Goal: Complete application form

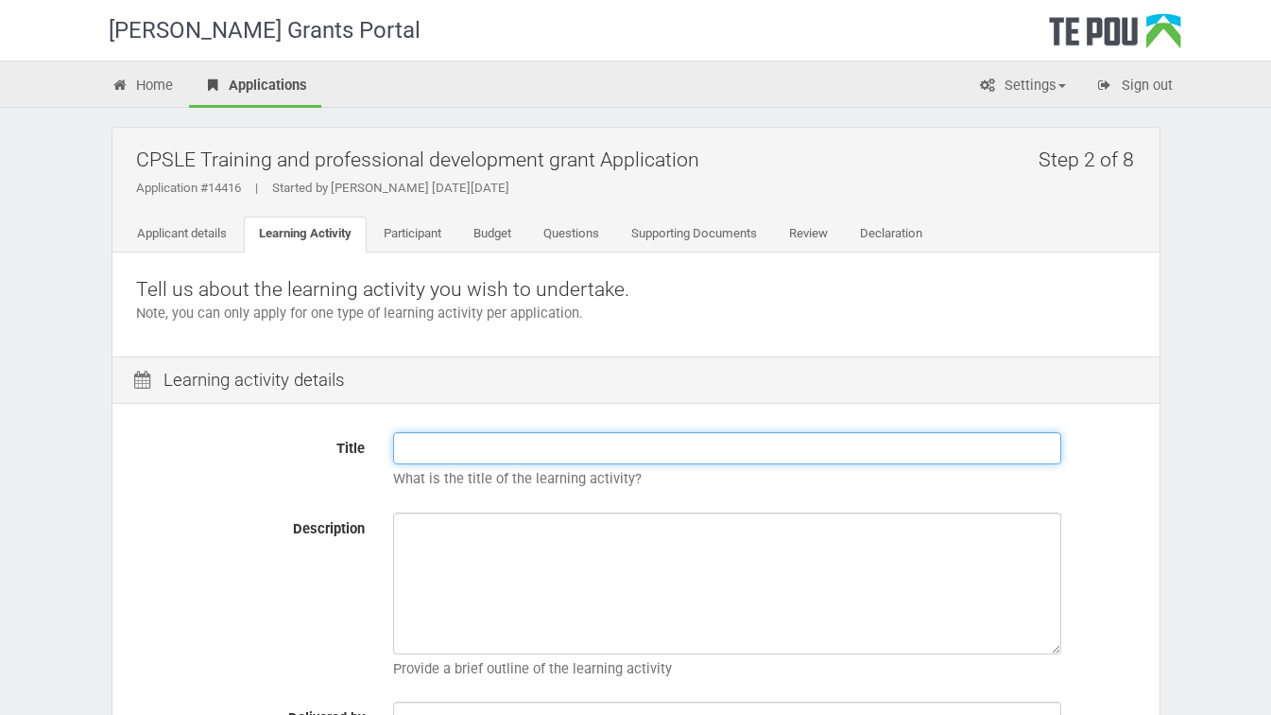
click at [421, 446] on input "Title" at bounding box center [727, 448] width 668 height 32
type input "Postgraduate Certificate in Health Science"
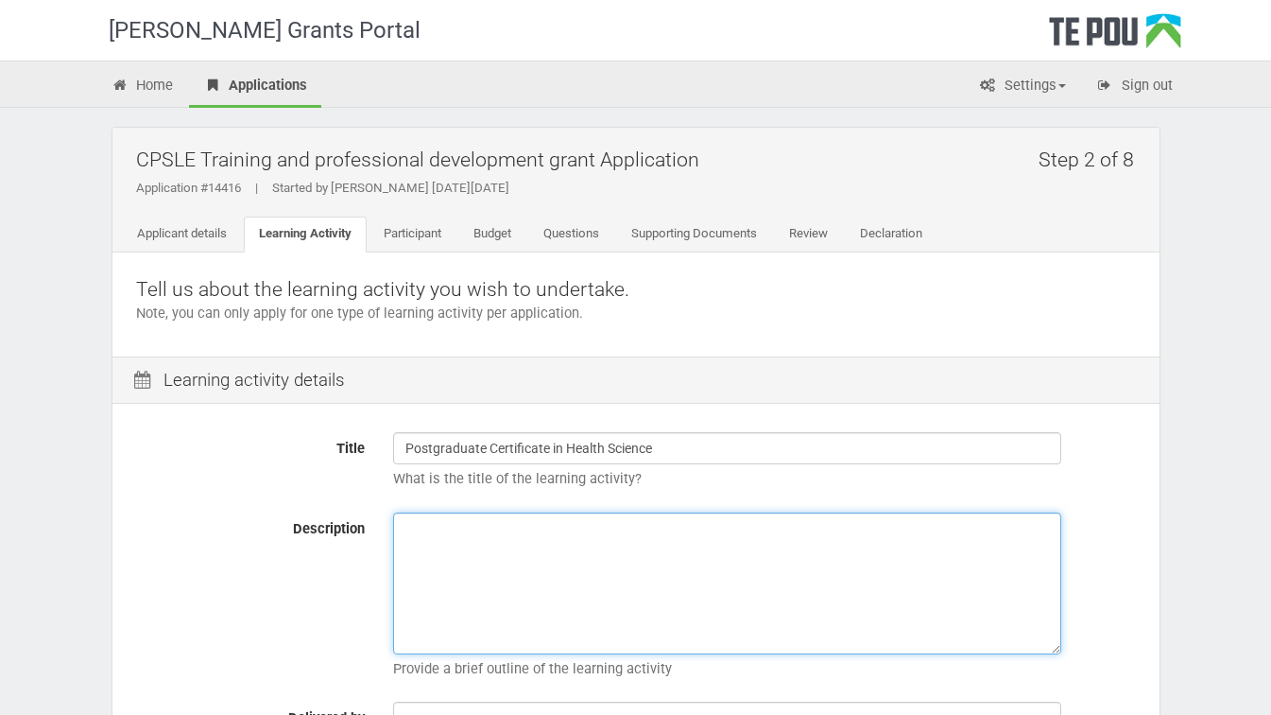
click at [421, 536] on textarea "Description" at bounding box center [727, 583] width 668 height 142
paste textarea "A clinical paper addressing assessment, formulation, treatment planning and com…"
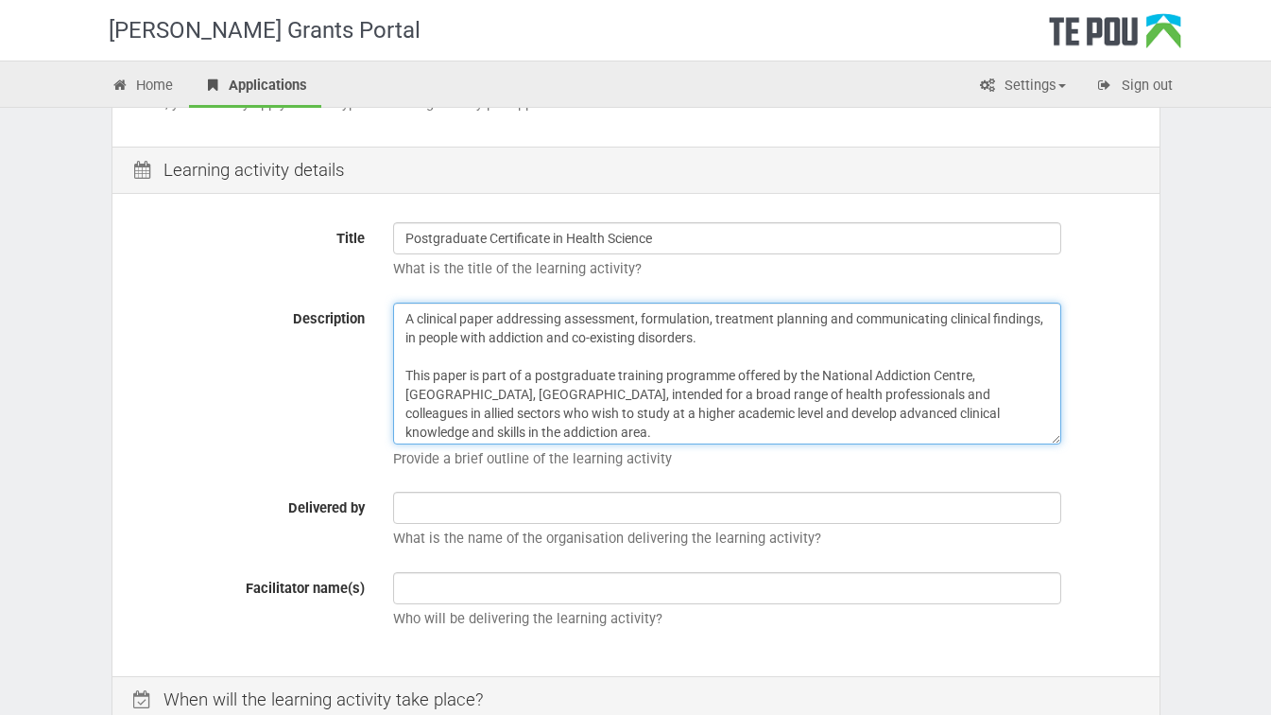
scroll to position [199, 0]
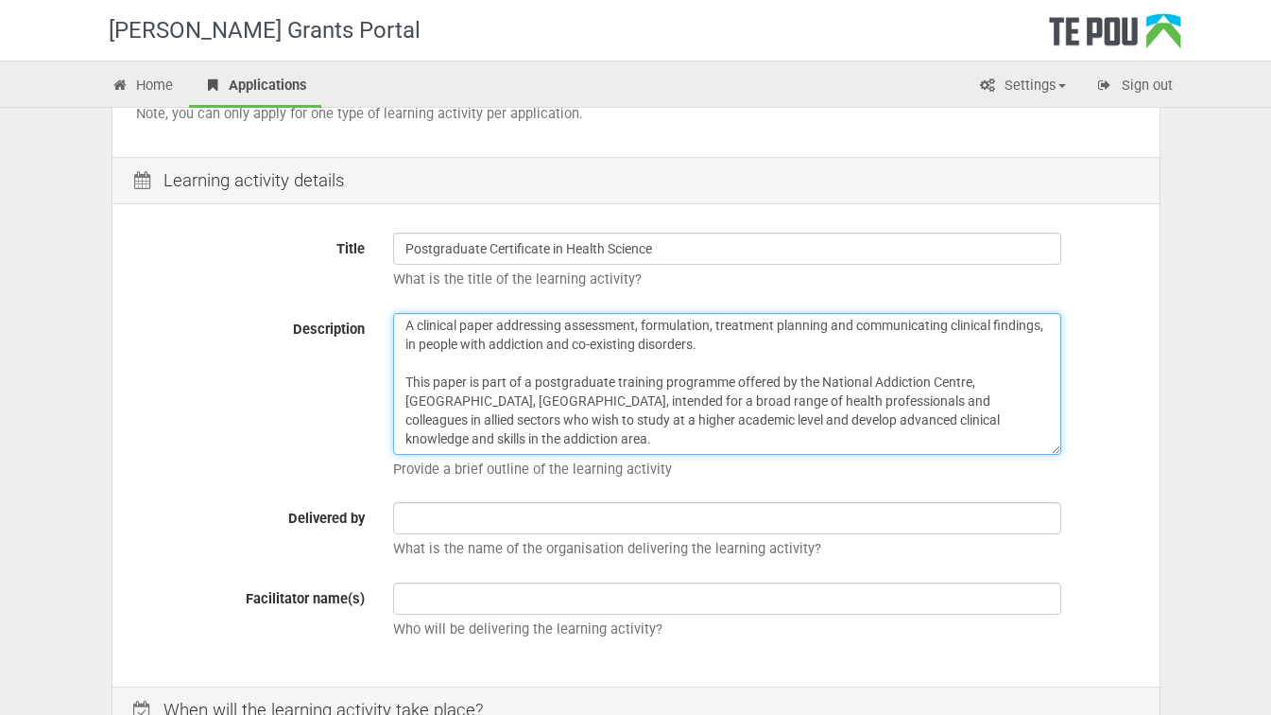
paste textarea "PSME 404 is designed primarily for clinicians working with people who have addi…"
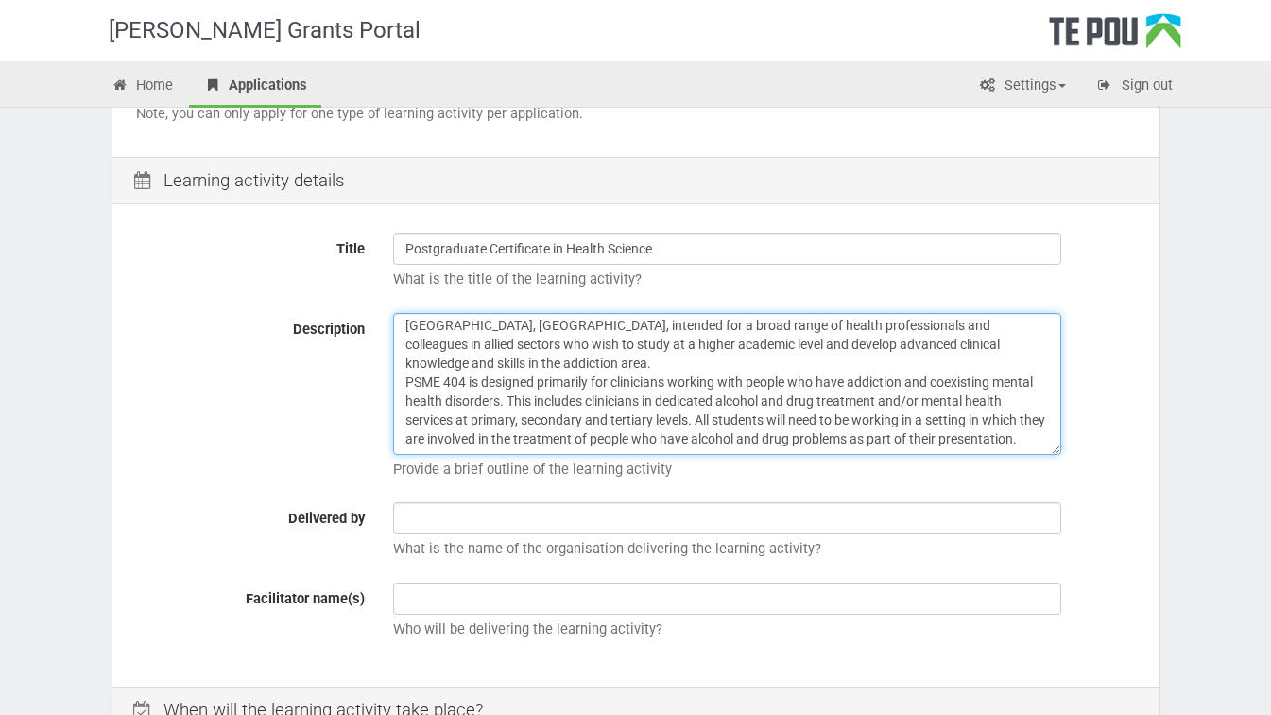
scroll to position [98, 0]
type textarea "A clinical paper addressing assessment, formulation, treatment planning and com…"
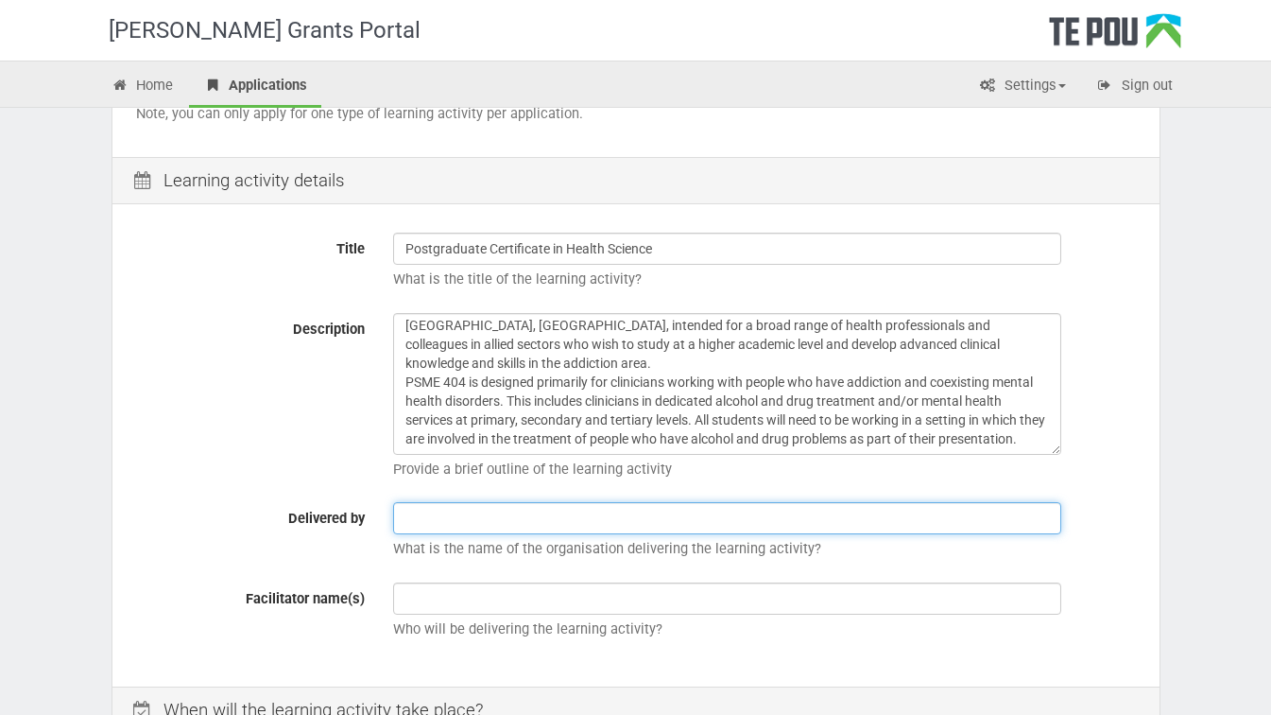
click at [455, 516] on input "text" at bounding box center [727, 518] width 668 height 32
type input "Otago University National Addiction Centre"
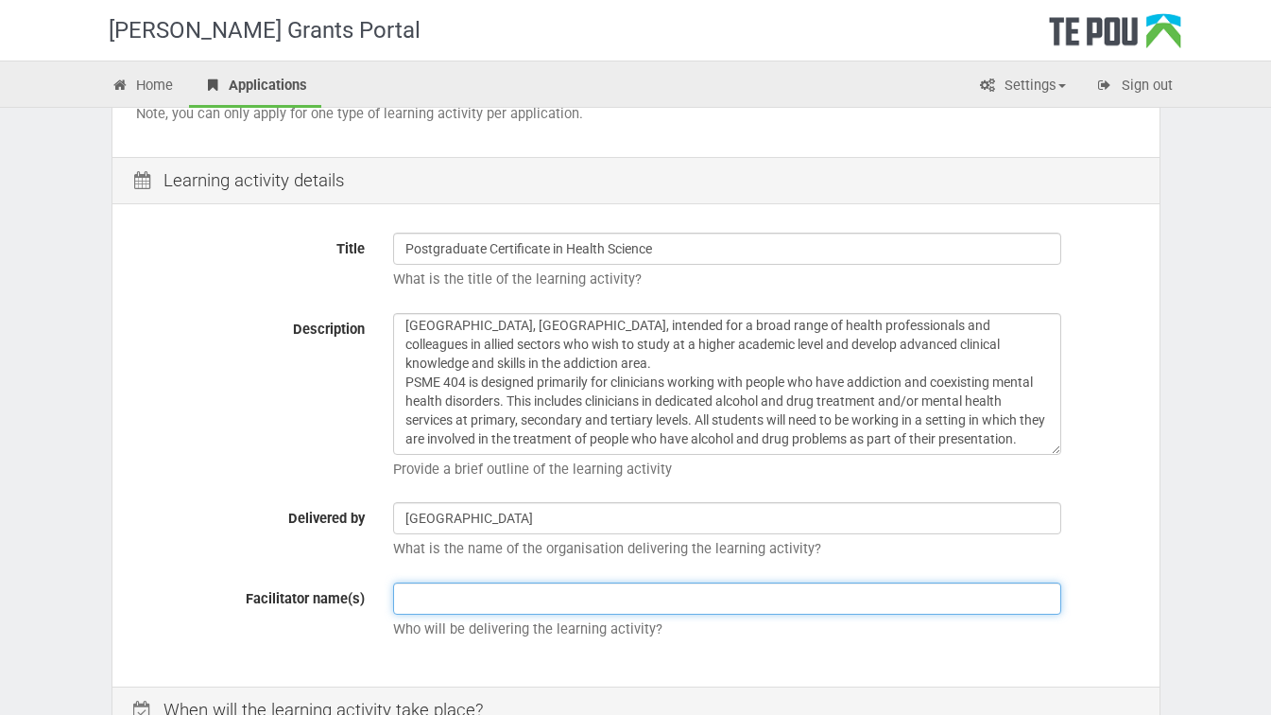
click at [459, 602] on input "text" at bounding box center [727, 598] width 668 height 32
paste input "Convenor: Associate Professor Simon Adamson Lecturer Māori: Karaitiana Tickell …"
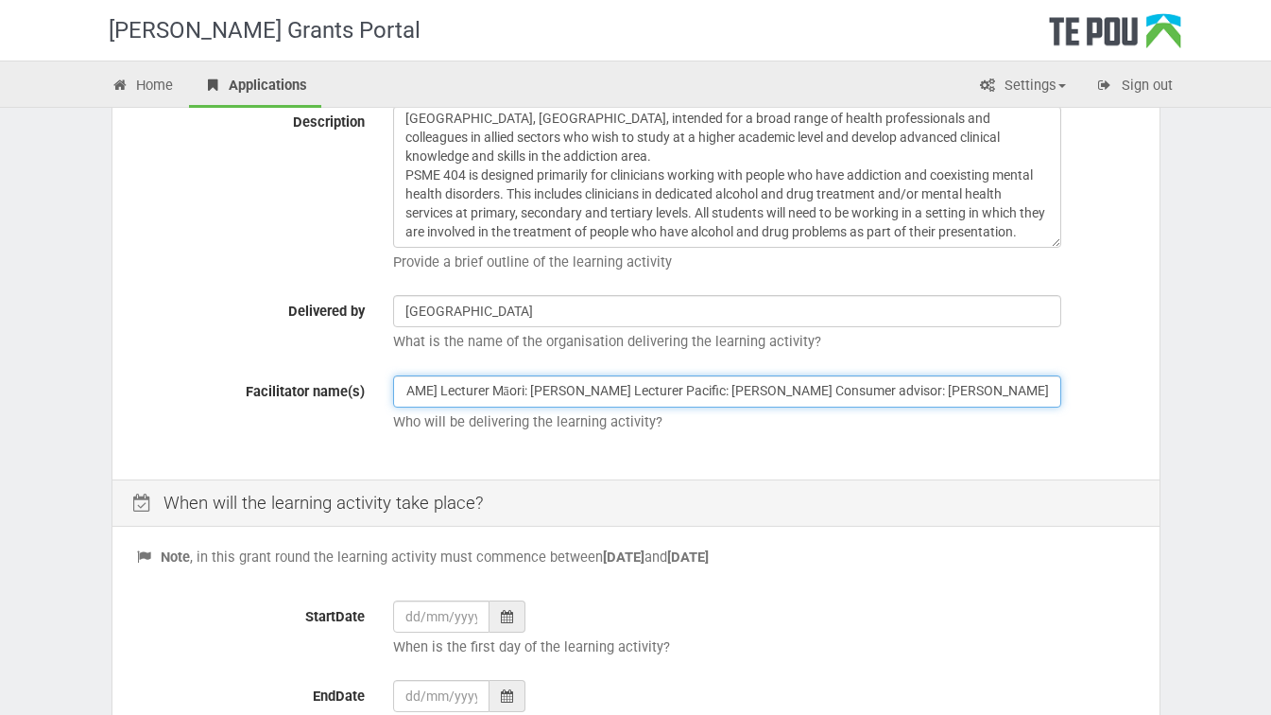
scroll to position [418, 0]
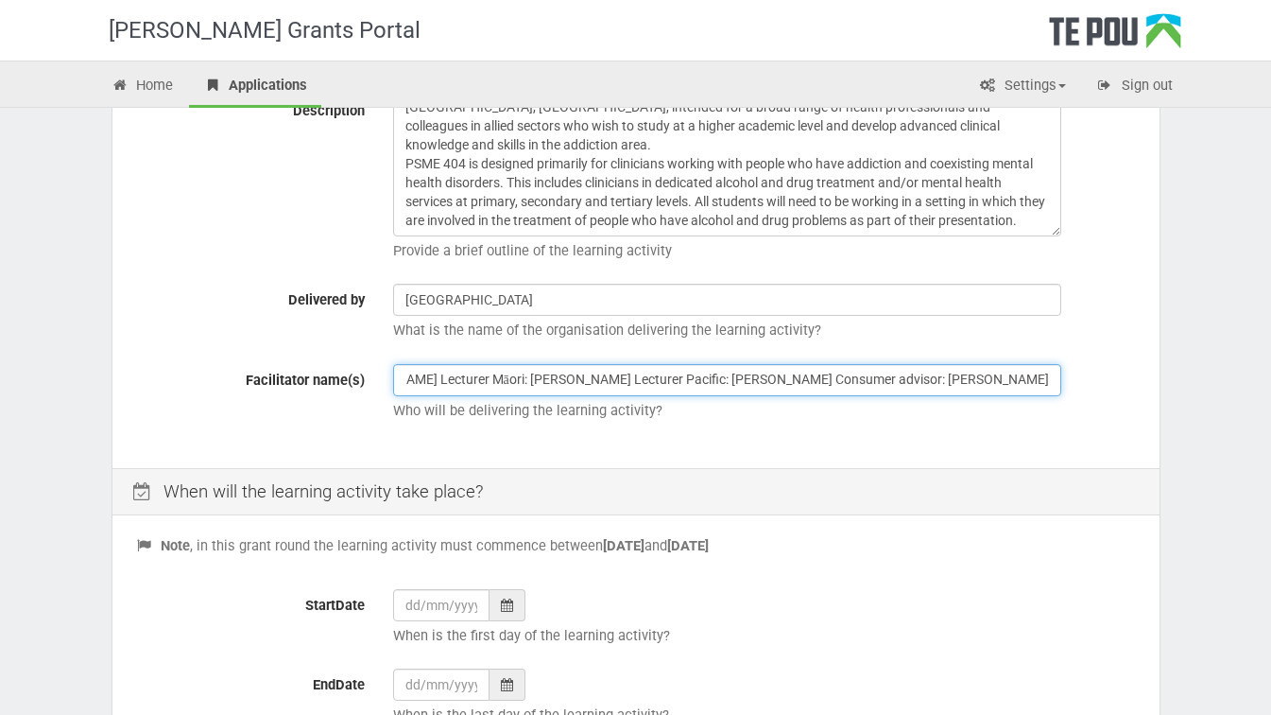
type input "Convenor: Associate Professor Simon Adamson Lecturer Māori: Karaitiana Tickell …"
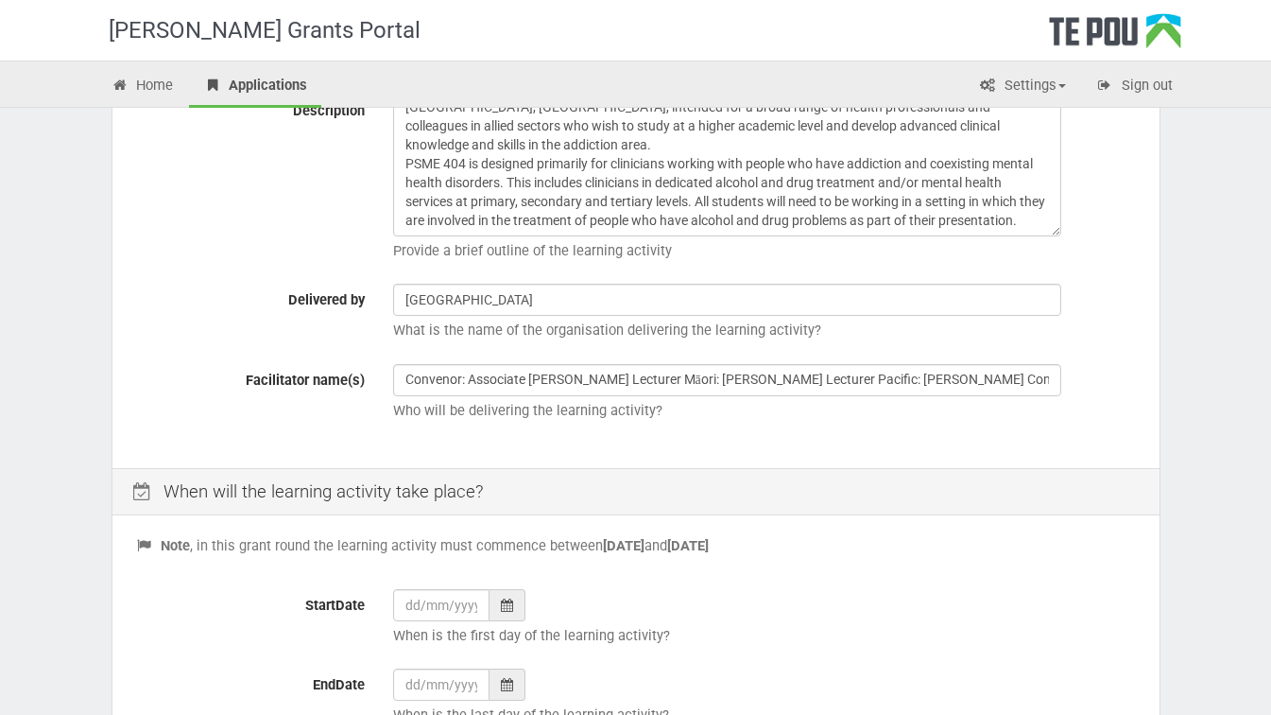
click at [513, 607] on div at bounding box center [508, 605] width 36 height 32
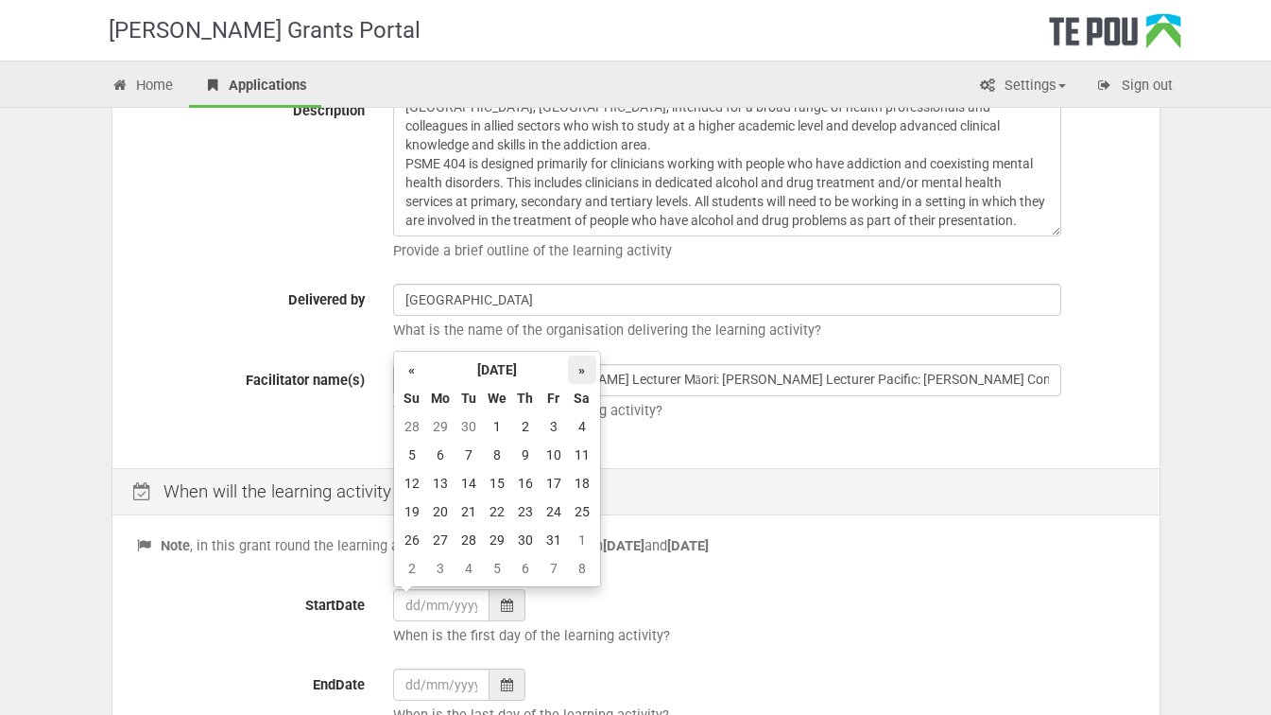
click at [587, 370] on th "»" at bounding box center [582, 369] width 28 height 28
click at [442, 481] on td "9" at bounding box center [440, 483] width 28 height 28
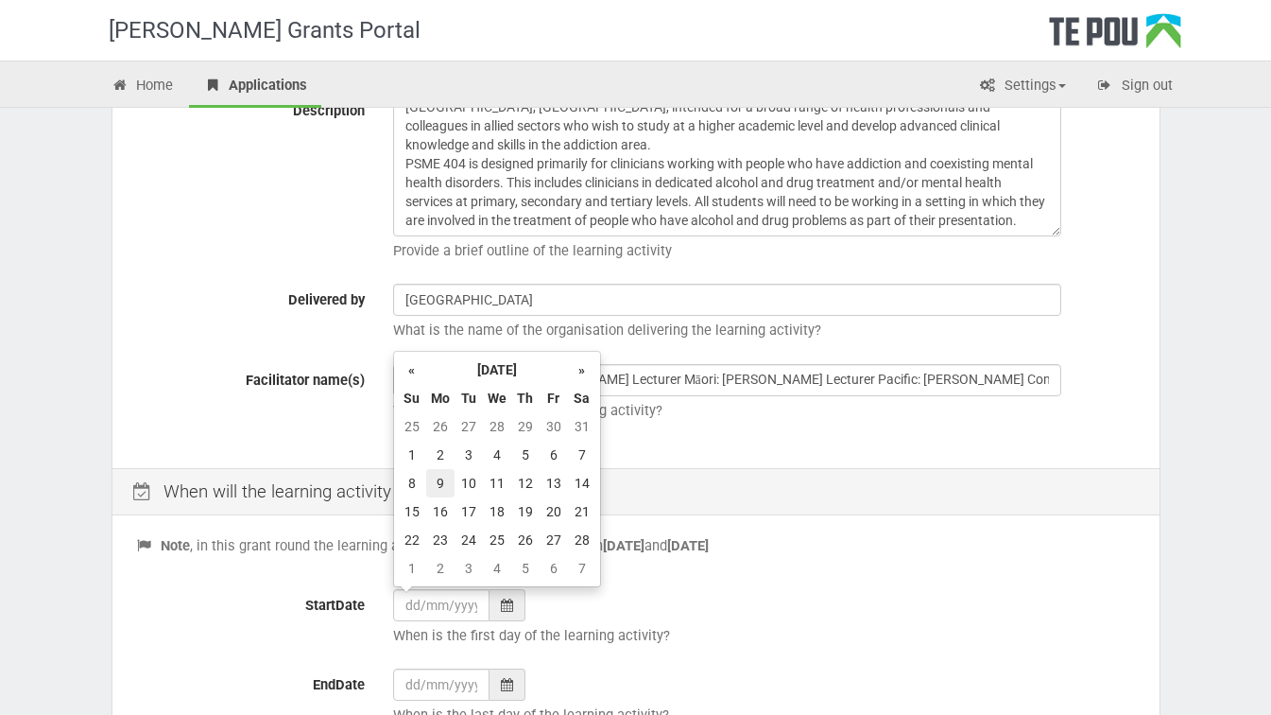
type input "09/02/2026"
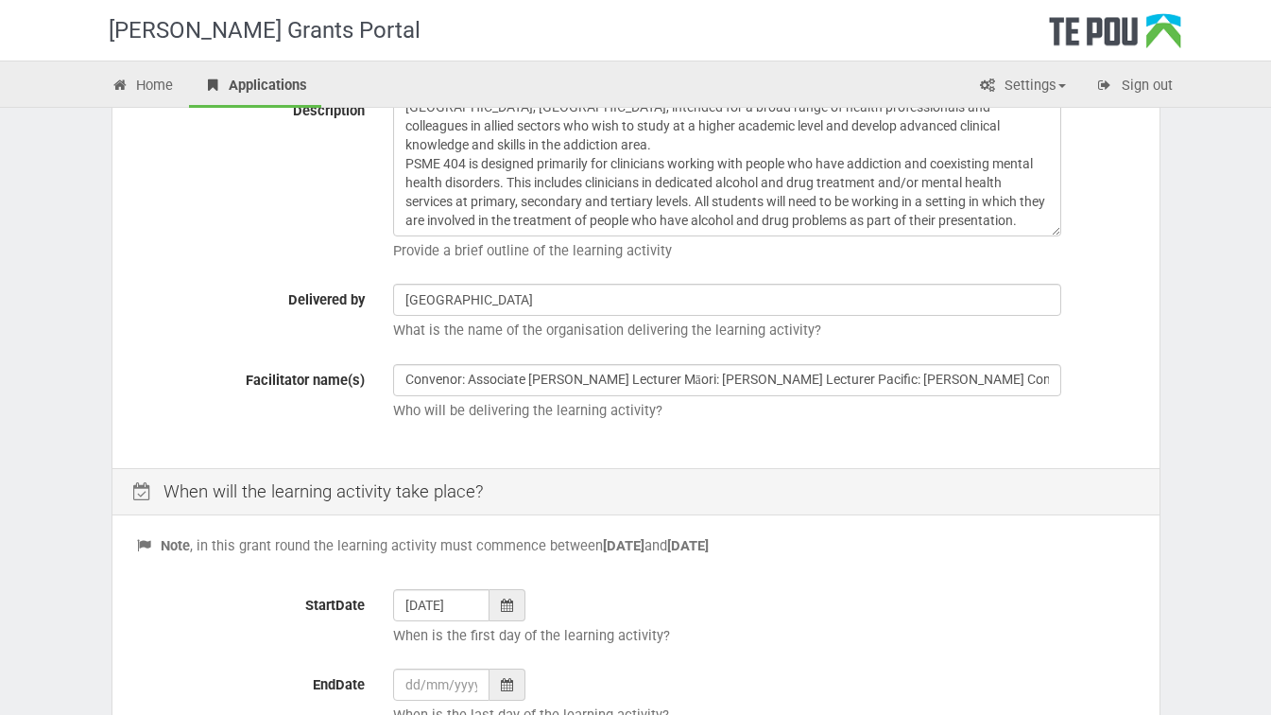
click at [506, 684] on icon at bounding box center [507, 684] width 12 height 13
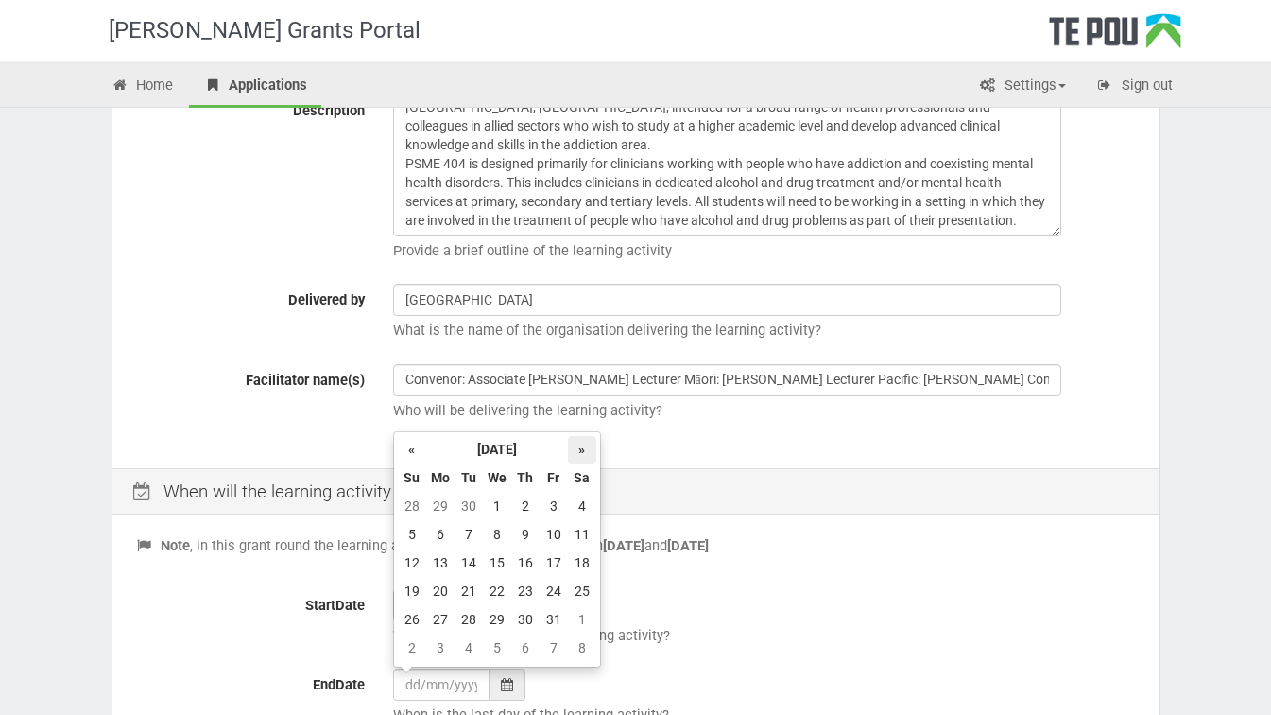
click at [579, 448] on th "»" at bounding box center [582, 450] width 28 height 28
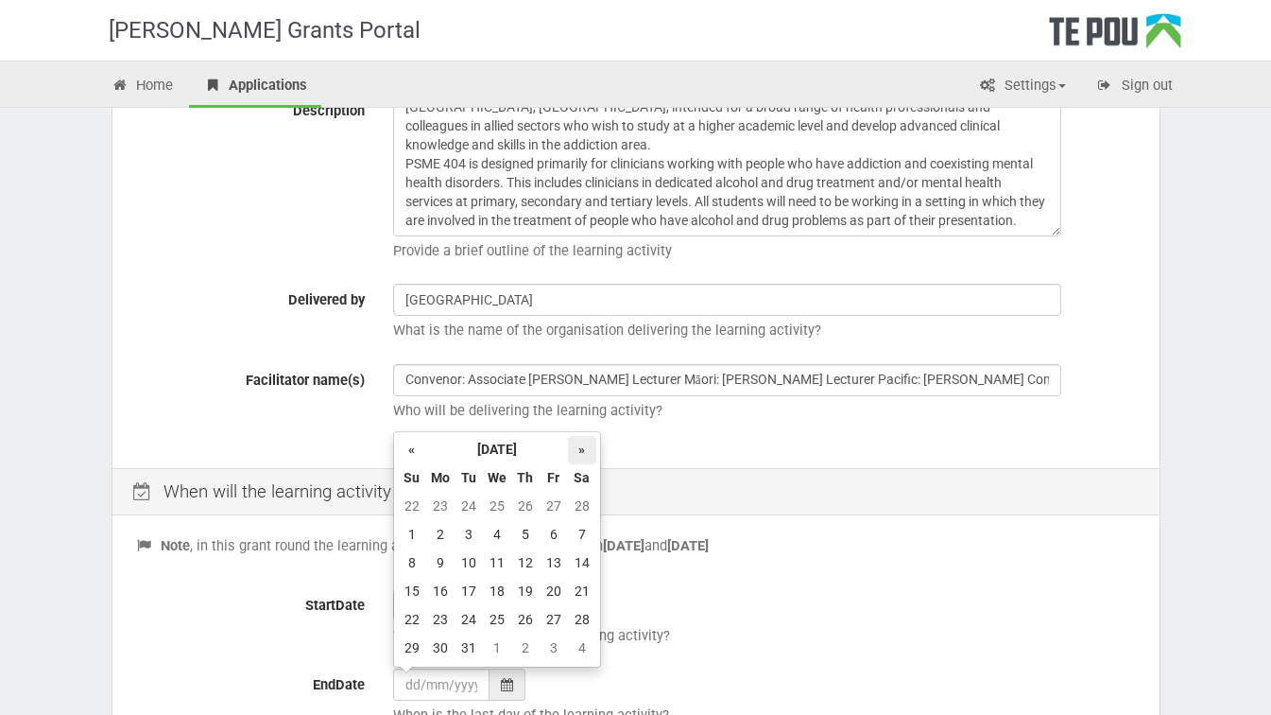
click at [579, 448] on th "»" at bounding box center [582, 450] width 28 height 28
click at [409, 534] on td "5" at bounding box center [412, 535] width 28 height 28
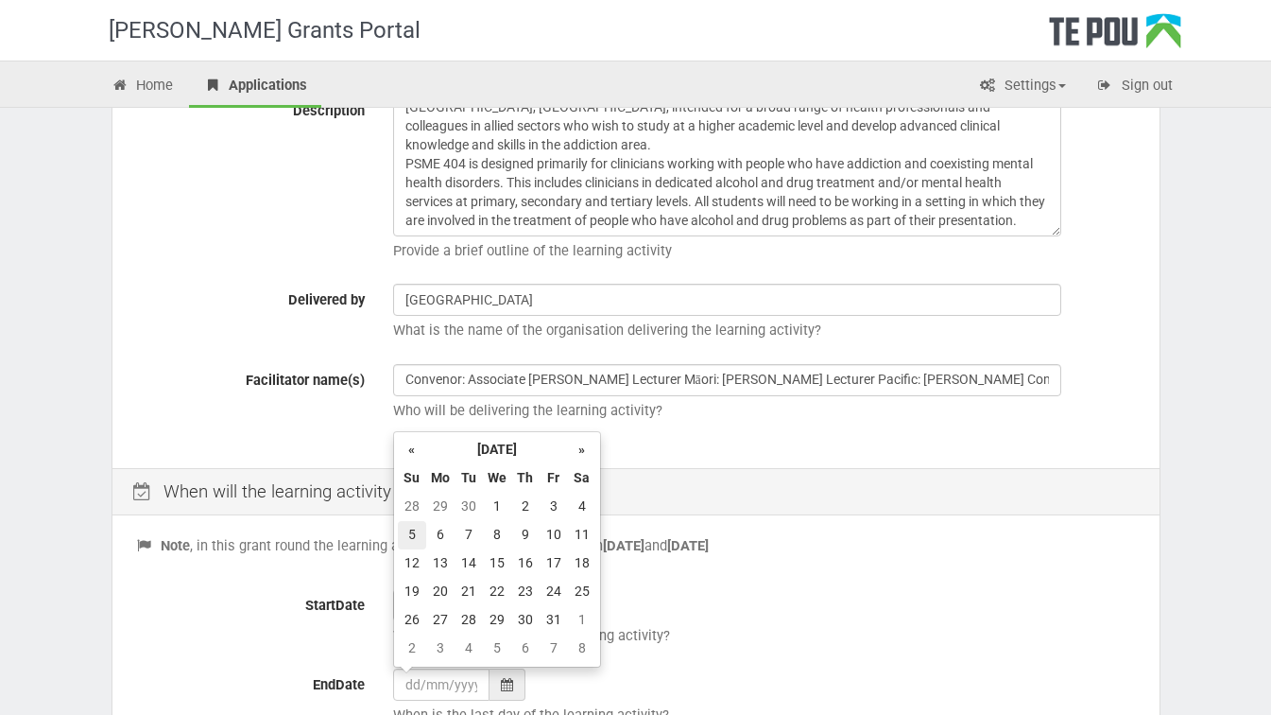
type input "05/07/2026"
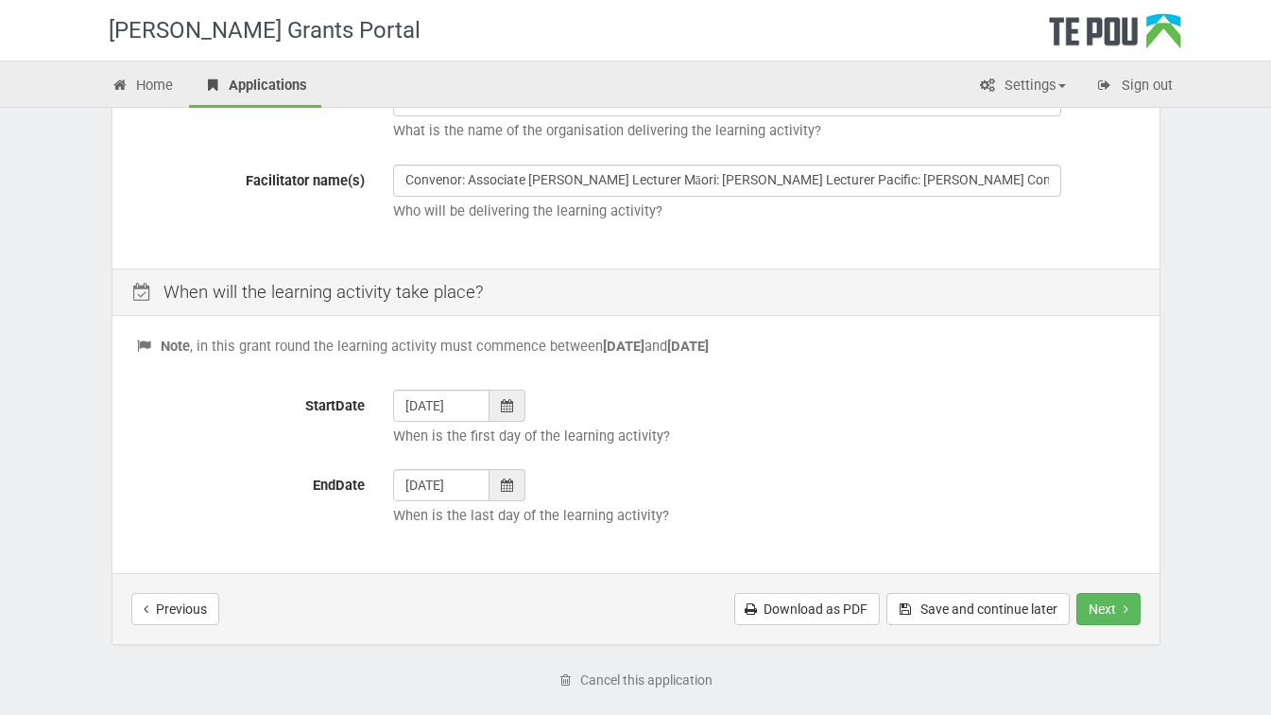
scroll to position [624, 0]
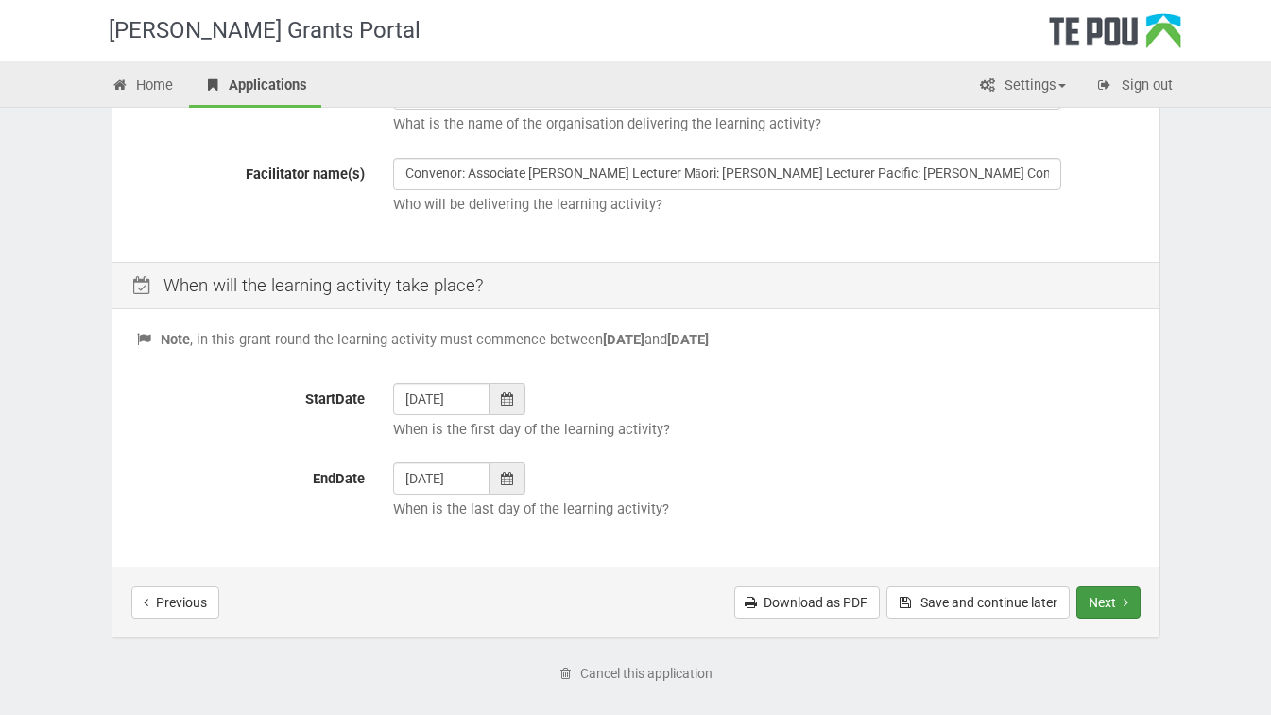
click at [1111, 603] on button "Next" at bounding box center [1109, 602] width 64 height 32
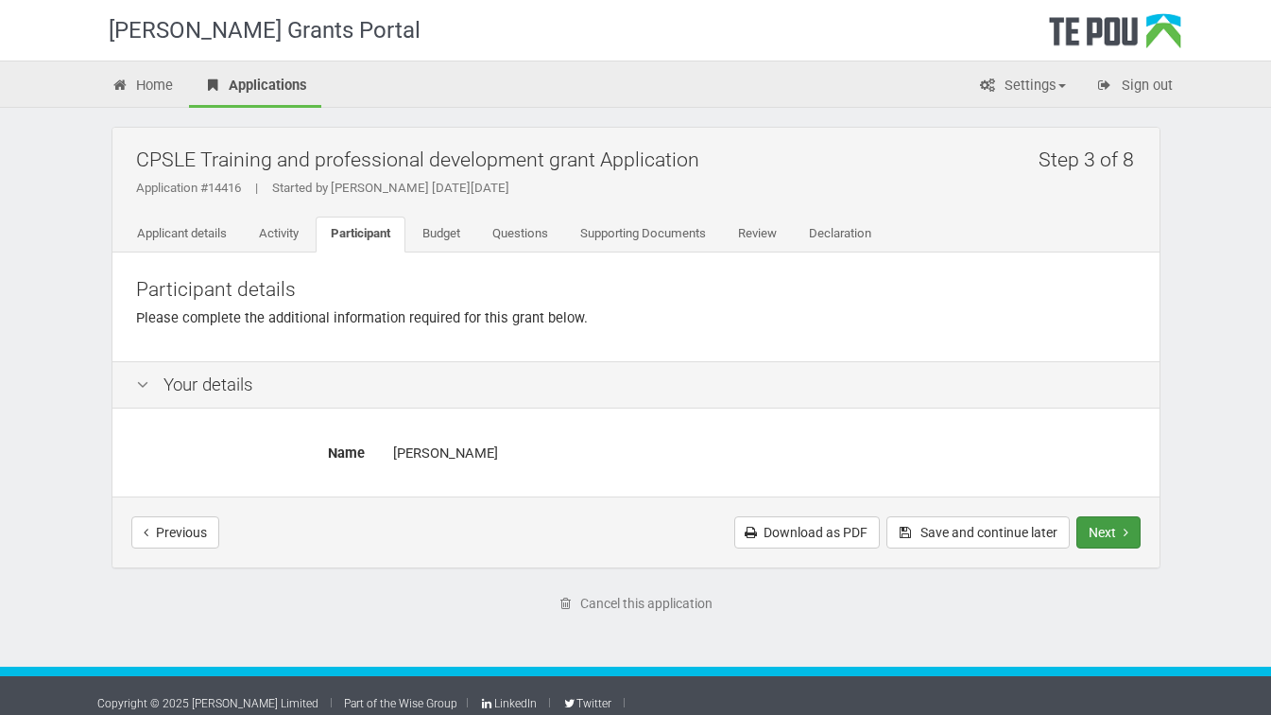
click at [1110, 534] on button "Next" at bounding box center [1109, 532] width 64 height 32
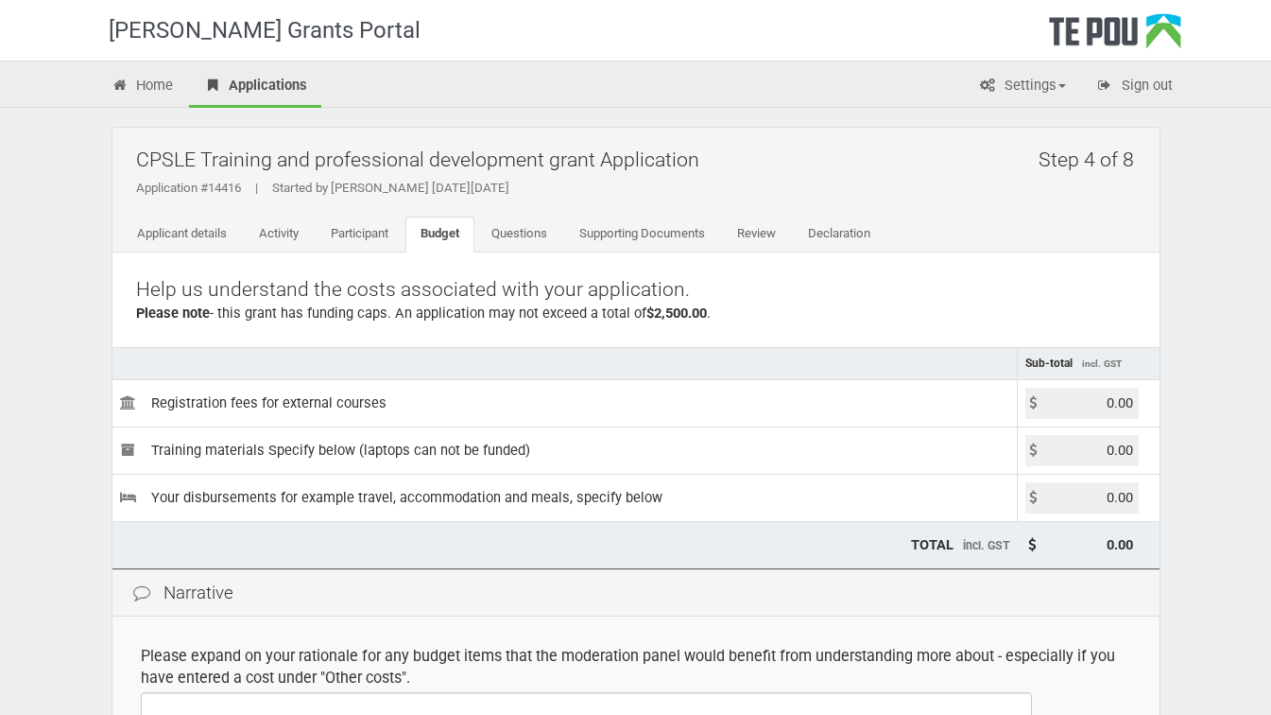
click at [1131, 404] on input "0.00" at bounding box center [1082, 403] width 113 height 31
type input "0"
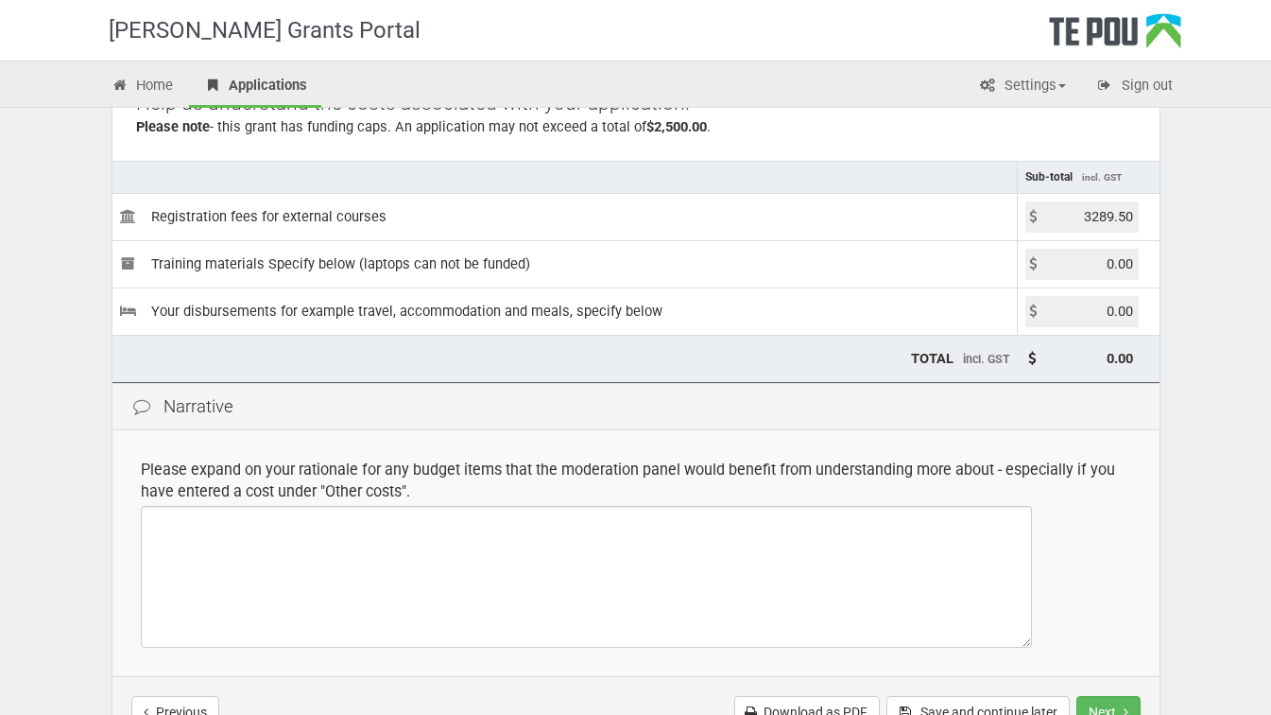
scroll to position [216, 0]
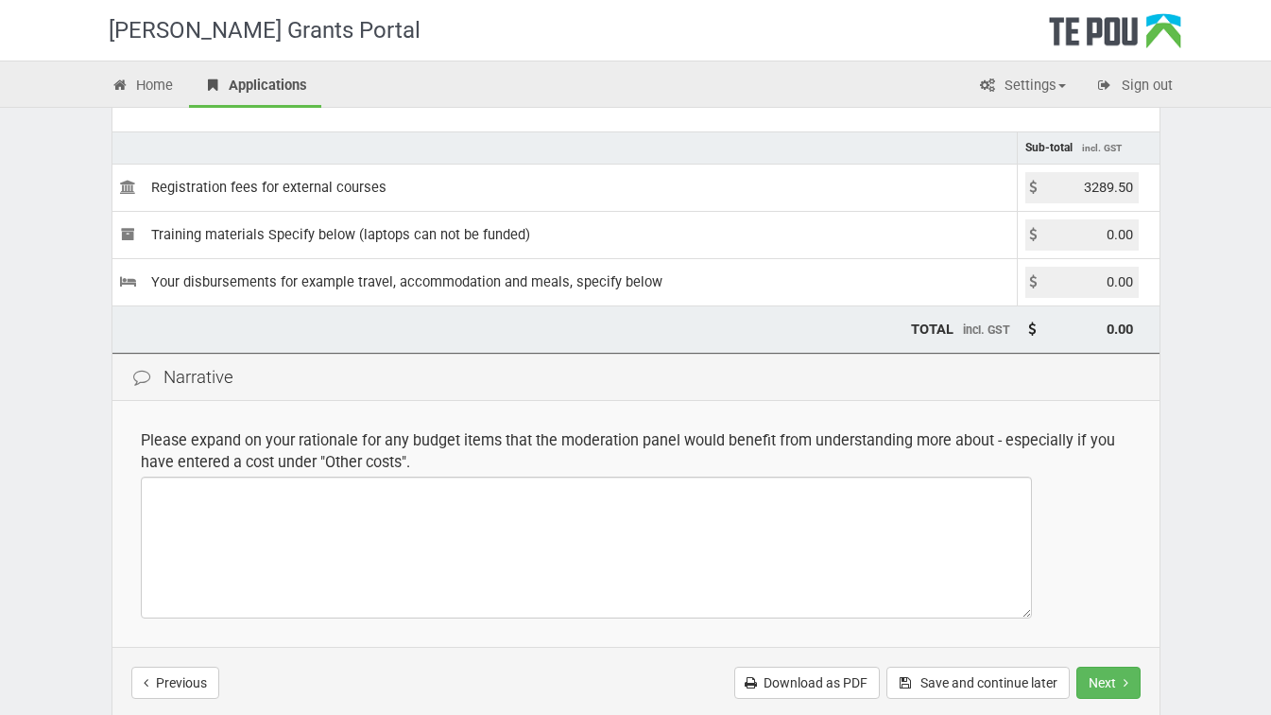
type input "3289.50"
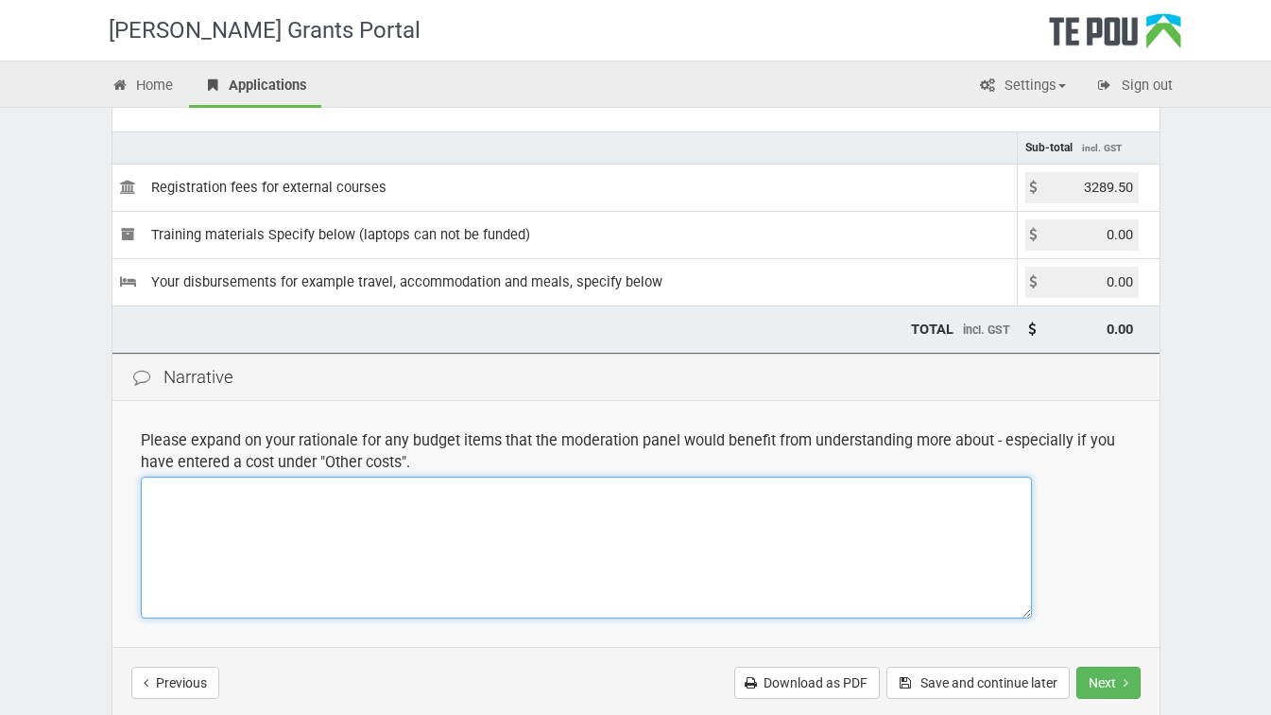
type input "3,289.50"
click at [175, 501] on textarea at bounding box center [586, 547] width 891 height 142
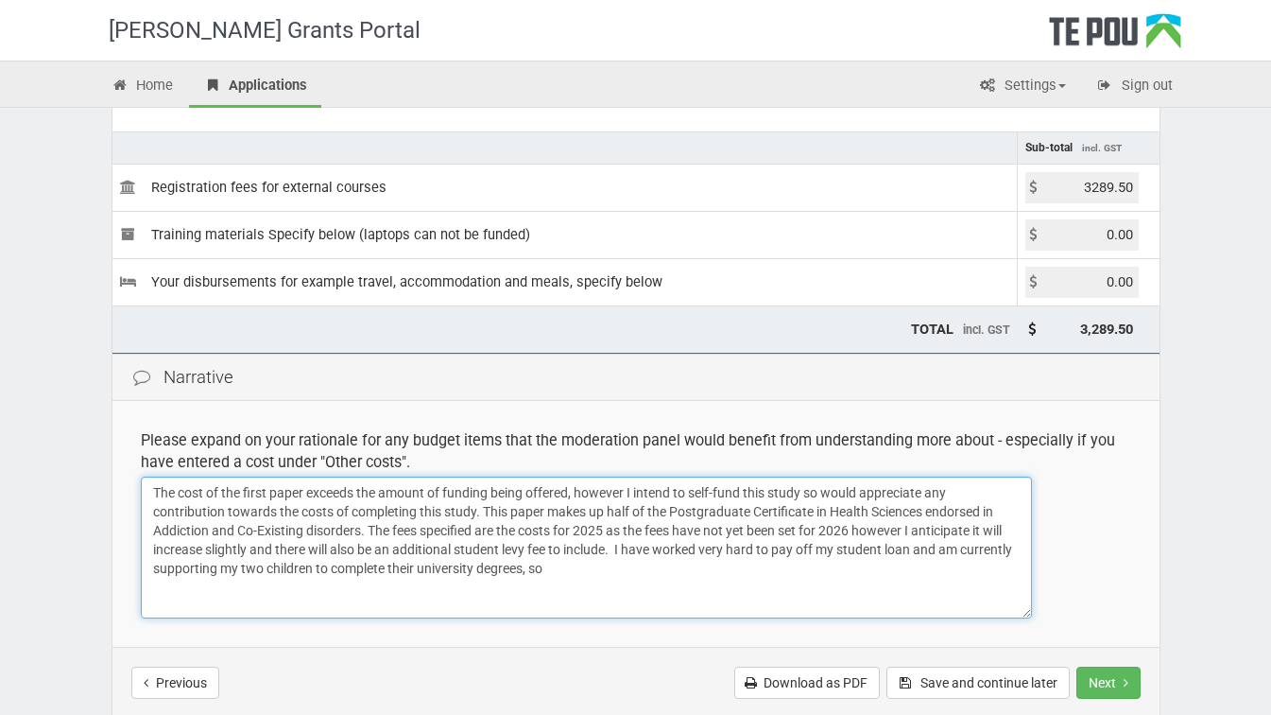
drag, startPoint x: 570, startPoint y: 496, endPoint x: 496, endPoint y: 493, distance: 73.8
click at [496, 493] on textarea "The cost of the first paper exceeds the amount of funding being offered, howeve…" at bounding box center [586, 547] width 891 height 142
click at [612, 500] on textarea "The cost of the first paper exceeds the amount of funding available, however I …" at bounding box center [586, 547] width 891 height 142
click at [552, 568] on textarea "The cost of the first paper exceeds the amount of funding available, however I …" at bounding box center [586, 547] width 891 height 142
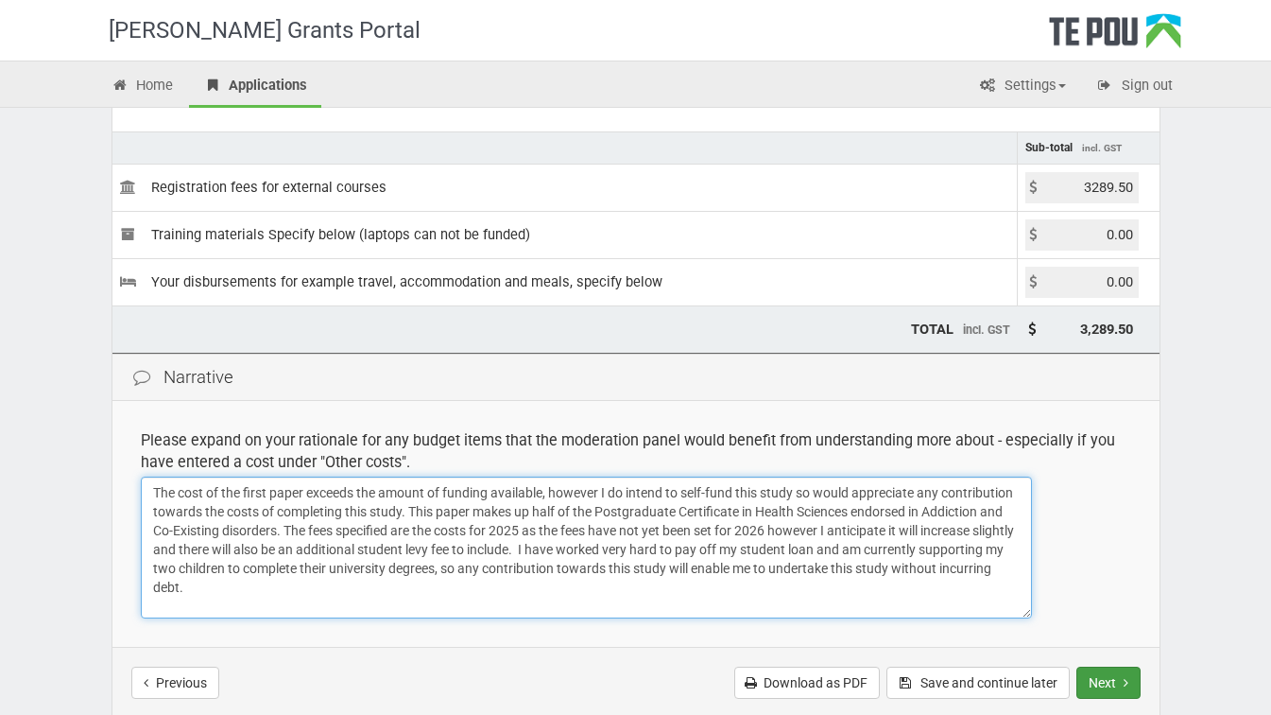
type textarea "The cost of the first paper exceeds the amount of funding available, however I …"
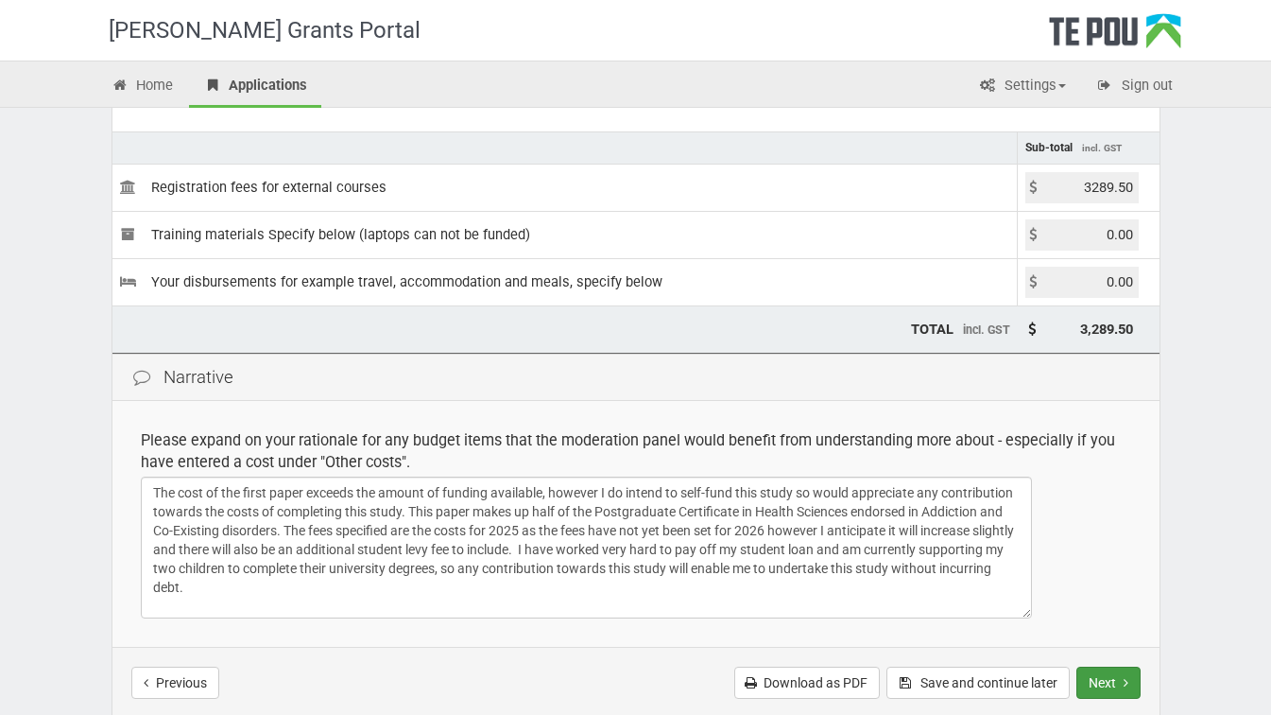
click at [1104, 678] on button "Next" at bounding box center [1109, 682] width 64 height 32
